Goal: Task Accomplishment & Management: Complete application form

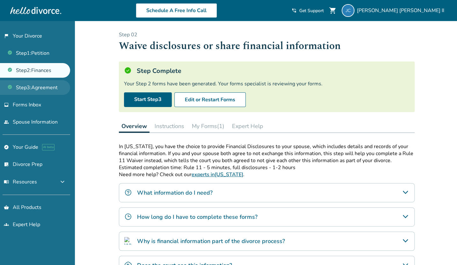
click at [48, 86] on link "Step 3 : Agreement" at bounding box center [35, 87] width 70 height 15
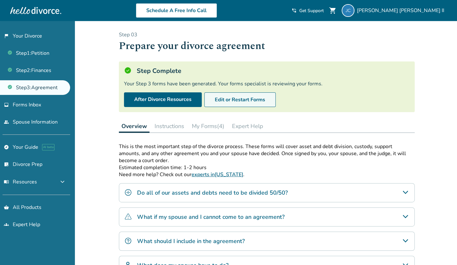
click at [236, 104] on button "Edit or Restart Forms" at bounding box center [239, 99] width 71 height 15
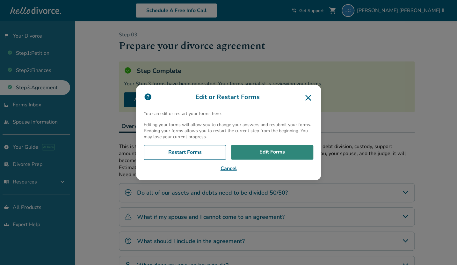
click at [254, 150] on link "Edit Forms" at bounding box center [272, 152] width 82 height 15
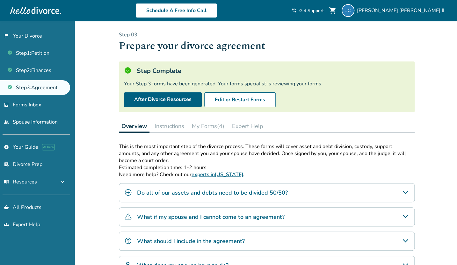
click at [209, 126] on button "My Forms (4)" at bounding box center [208, 126] width 38 height 13
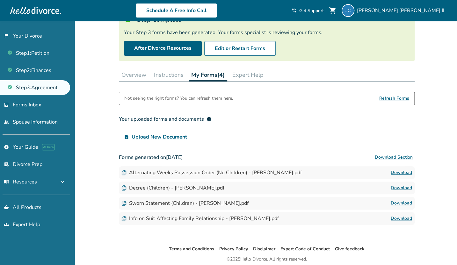
scroll to position [50, 0]
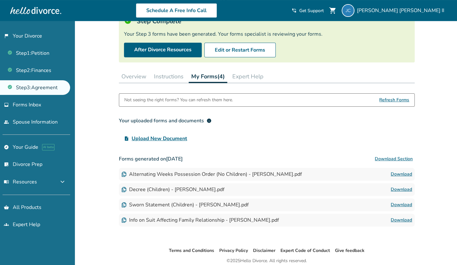
click at [267, 143] on div "upload_file Upload New Document" at bounding box center [266, 138] width 295 height 13
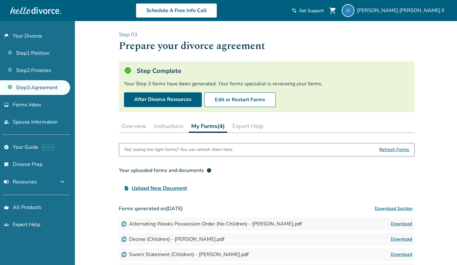
scroll to position [0, 0]
click at [23, 36] on link "flag_2 Your Divorce" at bounding box center [35, 36] width 70 height 15
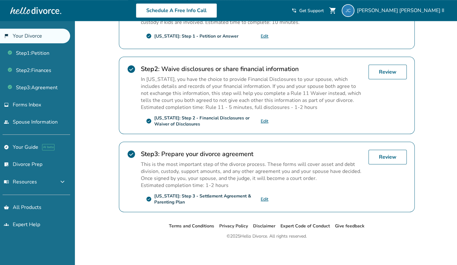
scroll to position [165, 0]
click at [22, 122] on link "people Spouse Information" at bounding box center [35, 122] width 70 height 15
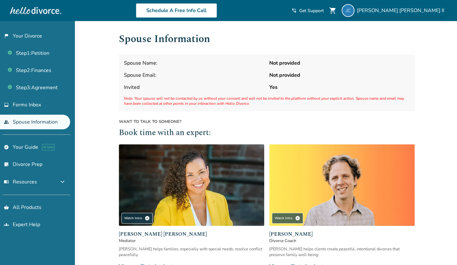
click at [410, 15] on div "Jesse Cannon II" at bounding box center [393, 10] width 105 height 13
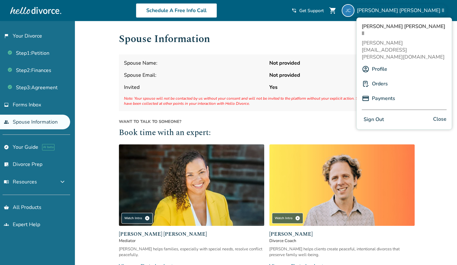
click at [379, 92] on link "Payments" at bounding box center [383, 98] width 23 height 12
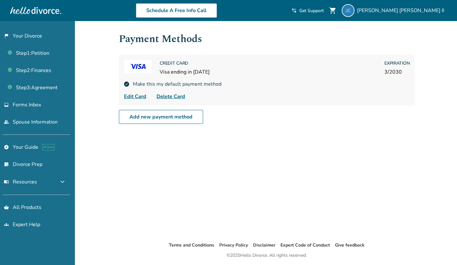
click at [412, 4] on div "Schedule A Free Info Call Jesse Cannon II shopping_cart phone_in_talk Get Suppo…" at bounding box center [228, 10] width 446 height 25
click at [415, 11] on span "Jesse Cannon II" at bounding box center [402, 10] width 90 height 7
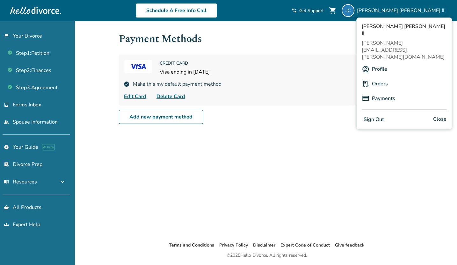
click at [375, 78] on link "Orders" at bounding box center [380, 84] width 16 height 12
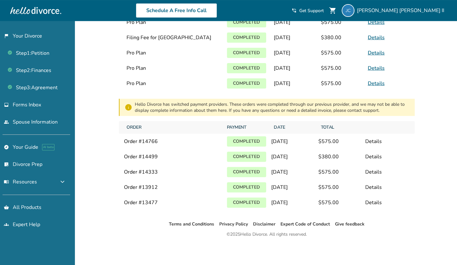
scroll to position [56, 0]
click at [373, 155] on div "Details" at bounding box center [387, 156] width 44 height 7
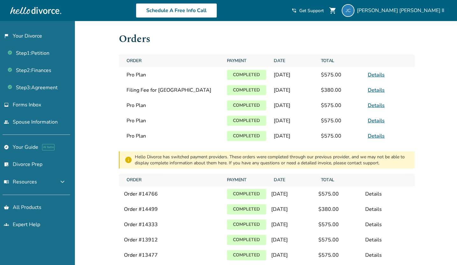
scroll to position [0, 0]
click at [19, 36] on link "flag_2 Your Divorce" at bounding box center [35, 36] width 70 height 15
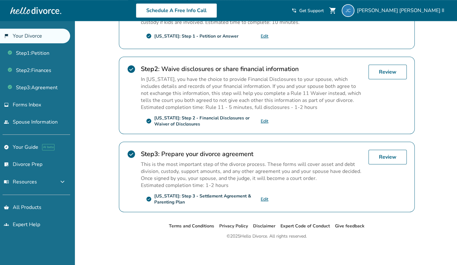
scroll to position [165, 0]
click at [26, 147] on link "explore Your Guide AI beta" at bounding box center [35, 147] width 70 height 15
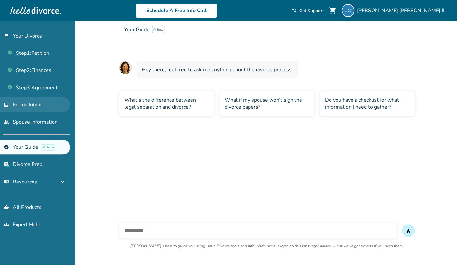
click at [33, 106] on span "Forms Inbox" at bounding box center [27, 104] width 28 height 7
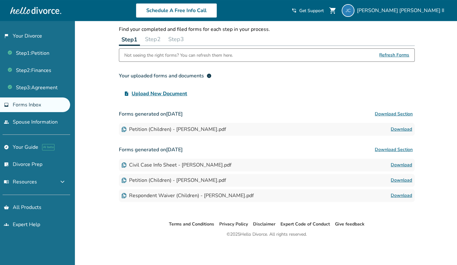
click at [154, 39] on button "Step 2" at bounding box center [152, 39] width 21 height 13
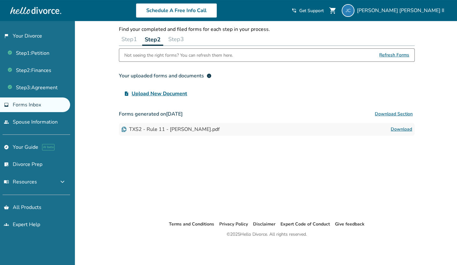
click at [396, 132] on link "Download" at bounding box center [400, 129] width 21 height 8
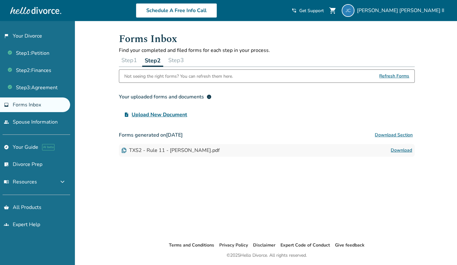
click at [181, 63] on button "Step 3" at bounding box center [176, 60] width 21 height 13
